Goal: Task Accomplishment & Management: Use online tool/utility

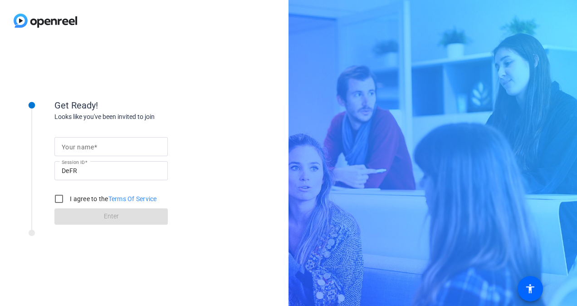
click at [78, 149] on mat-label "Your name" at bounding box center [78, 146] width 32 height 7
click at [78, 149] on input "Your name" at bounding box center [111, 146] width 99 height 11
type input "[PERSON_NAME]"
click at [57, 197] on input "I agree to the Terms Of Service" at bounding box center [59, 199] width 18 height 18
checkbox input "true"
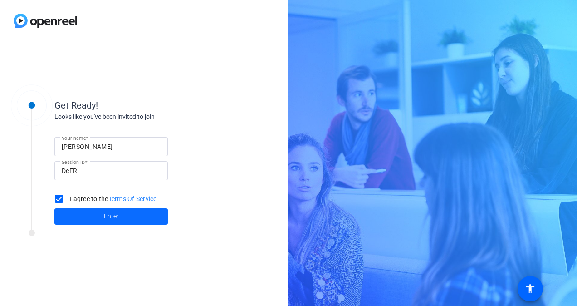
click at [108, 218] on span "Enter" at bounding box center [111, 217] width 15 height 10
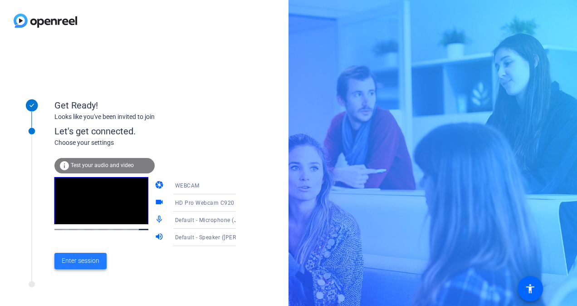
click at [89, 259] on span "Enter session" at bounding box center [81, 261] width 38 height 10
